Goal: Navigation & Orientation: Find specific page/section

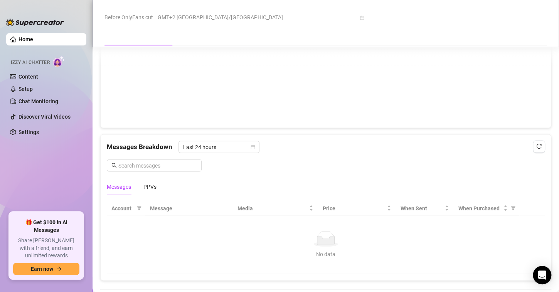
scroll to position [604, 0]
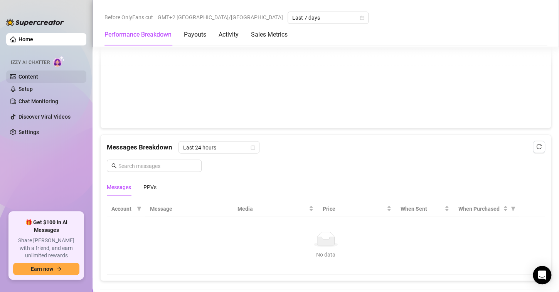
click at [38, 79] on link "Content" at bounding box center [29, 77] width 20 height 6
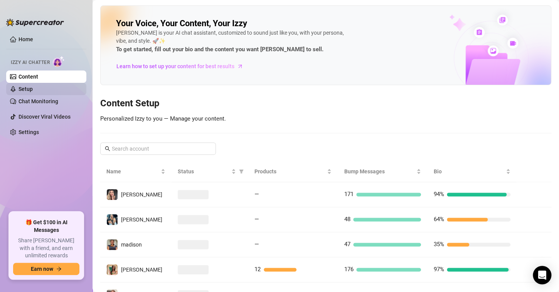
click at [33, 91] on link "Setup" at bounding box center [26, 89] width 14 height 6
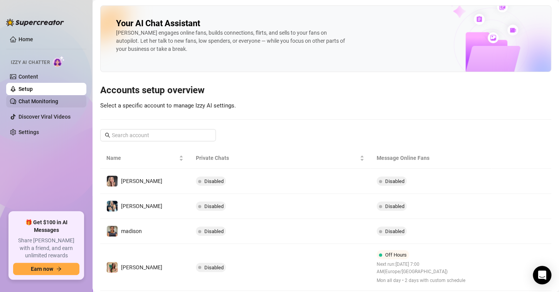
click at [43, 103] on link "Chat Monitoring" at bounding box center [39, 101] width 40 height 6
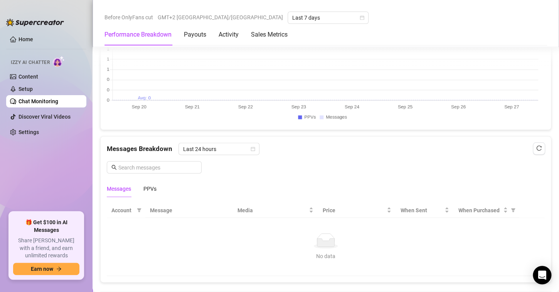
scroll to position [603, 0]
